Goal: Task Accomplishment & Management: Use online tool/utility

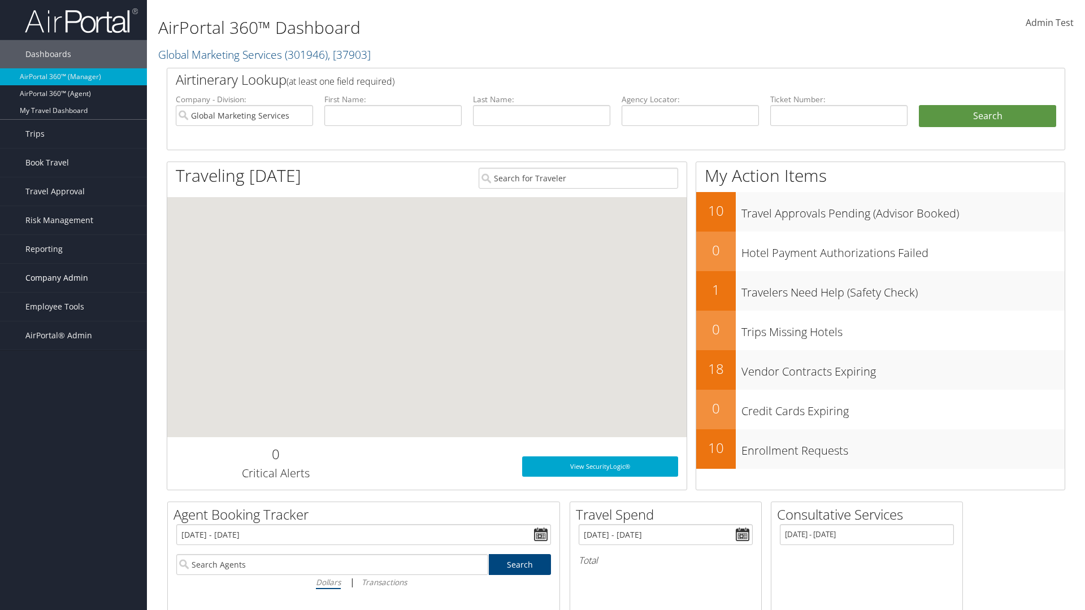
click at [73, 278] on span "Company Admin" at bounding box center [56, 278] width 63 height 28
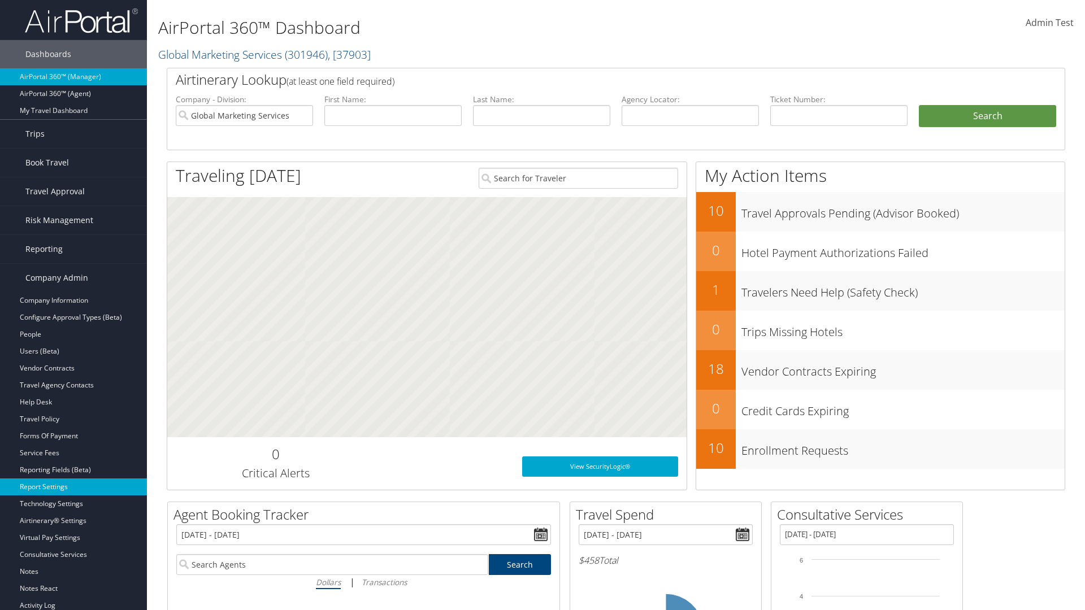
click at [73, 487] on link "Report Settings" at bounding box center [73, 487] width 147 height 17
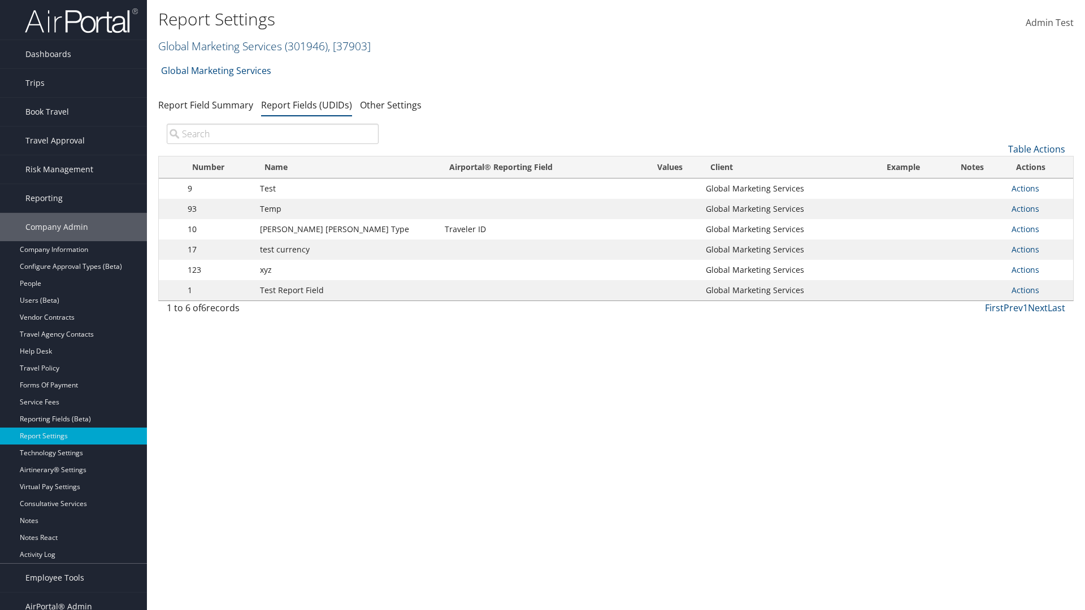
click at [219, 46] on link "Global Marketing Services ( 301946 ) , [ 37903 ]" at bounding box center [264, 45] width 212 height 15
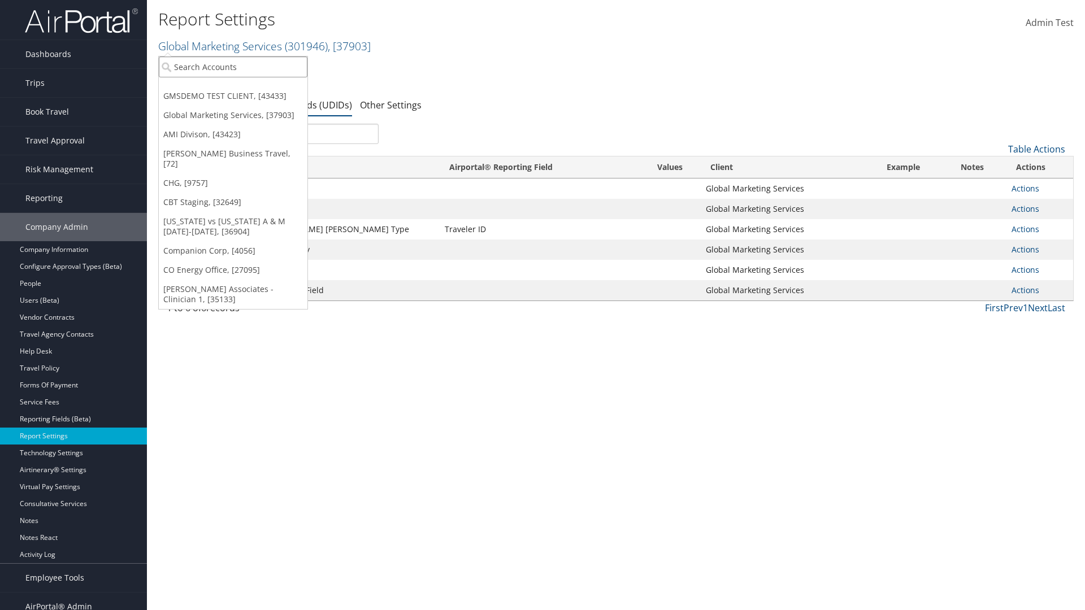
click at [233, 67] on input "search" at bounding box center [233, 66] width 149 height 21
type input "Global Marketing Services"
click at [243, 88] on div "Global Marketing Services (301946), [37903]" at bounding box center [244, 87] width 182 height 10
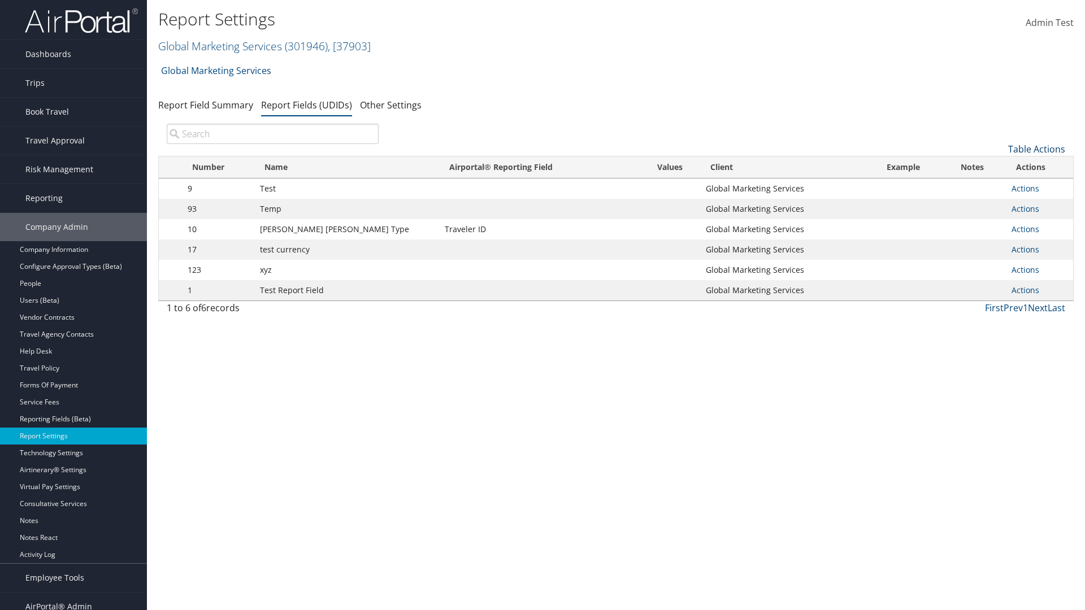
click at [1036, 149] on link "Table Actions" at bounding box center [1036, 149] width 57 height 12
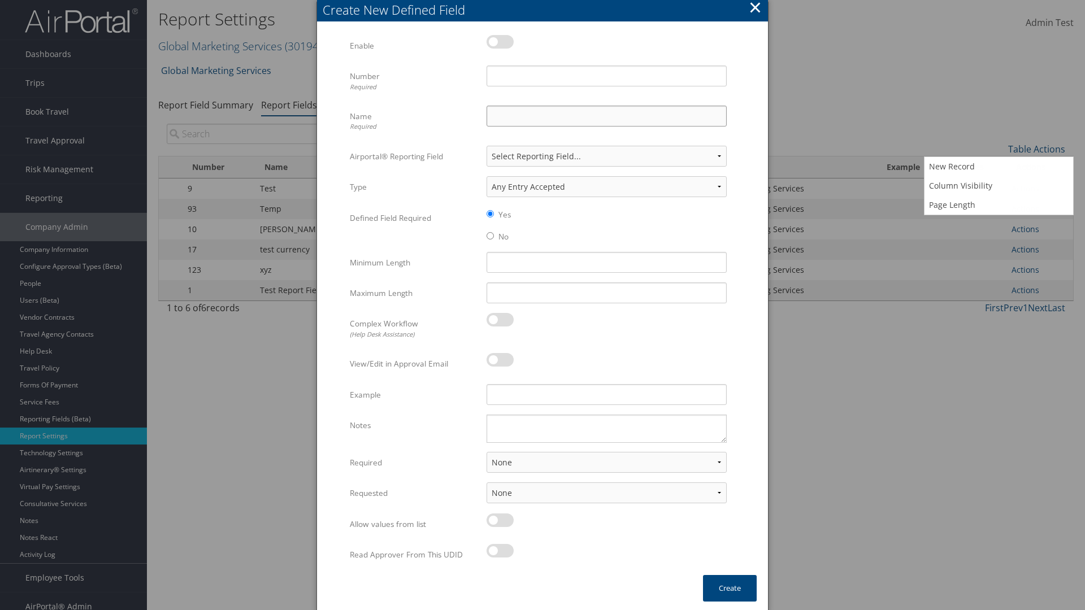
click at [606, 116] on input "Name Required" at bounding box center [606, 116] width 240 height 21
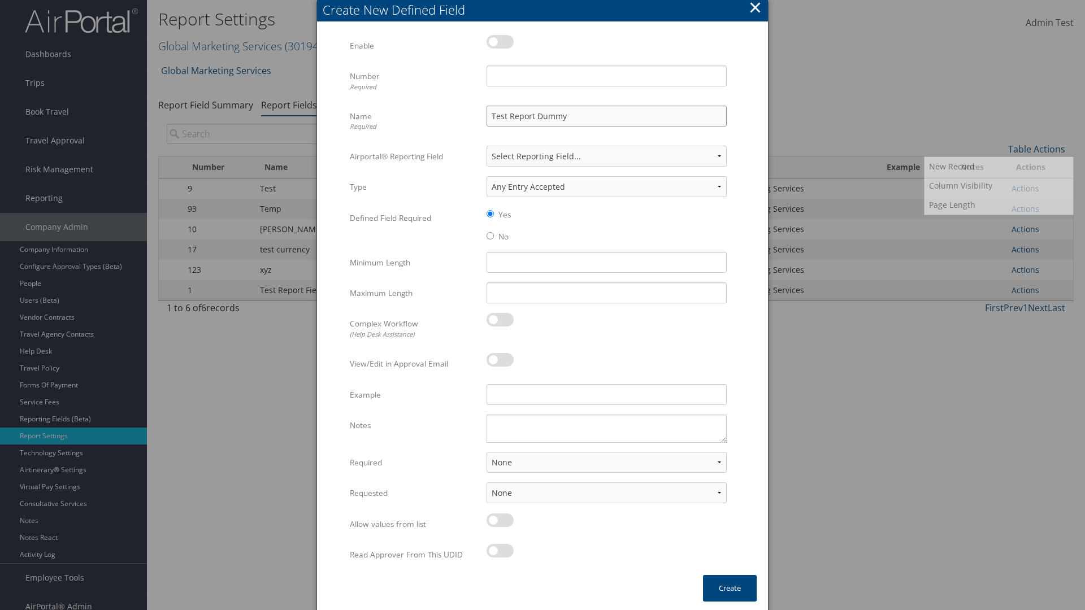
type input "Test Report Dummy"
click at [606, 76] on input "Number Required" at bounding box center [606, 76] width 240 height 21
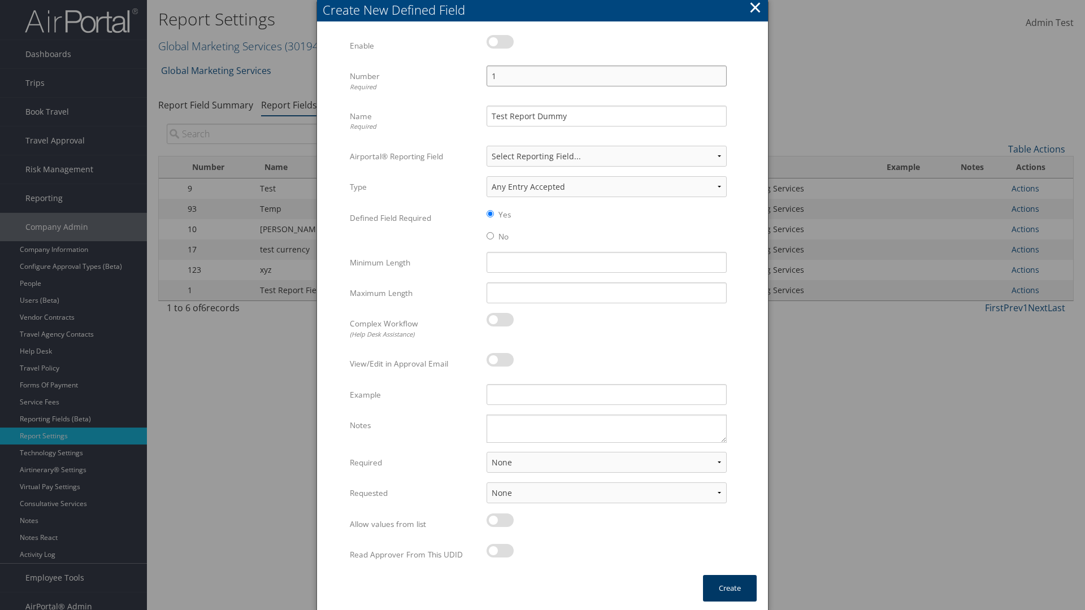
type input "1"
click at [729, 588] on button "Create" at bounding box center [730, 588] width 54 height 27
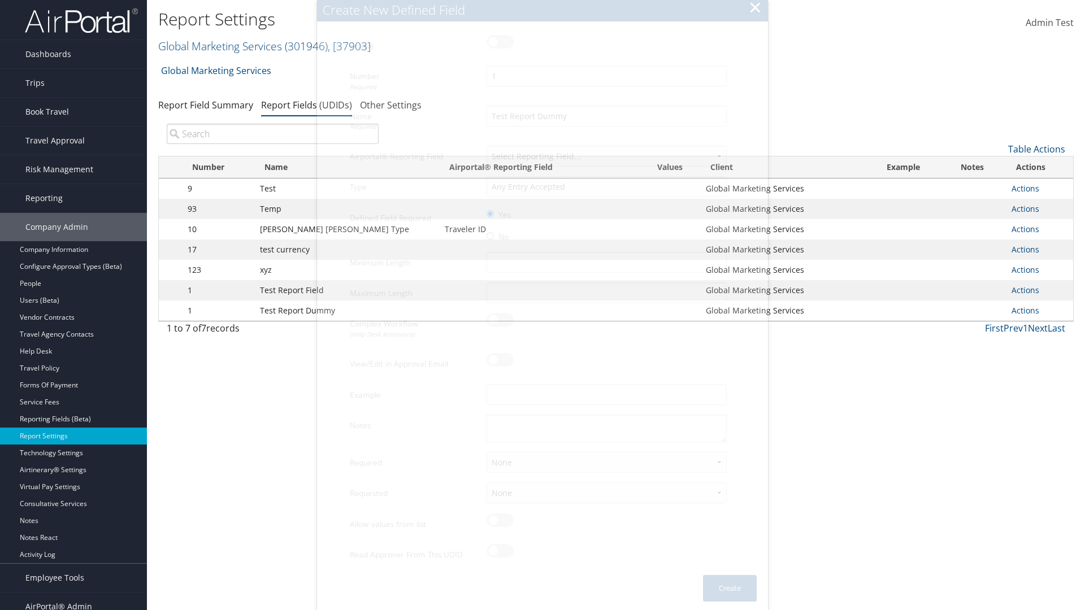
click at [1037, 311] on td "Actions Update Report Field Values Upload Report Field Values Edit Delete" at bounding box center [1039, 311] width 67 height 20
